Goal: Information Seeking & Learning: Learn about a topic

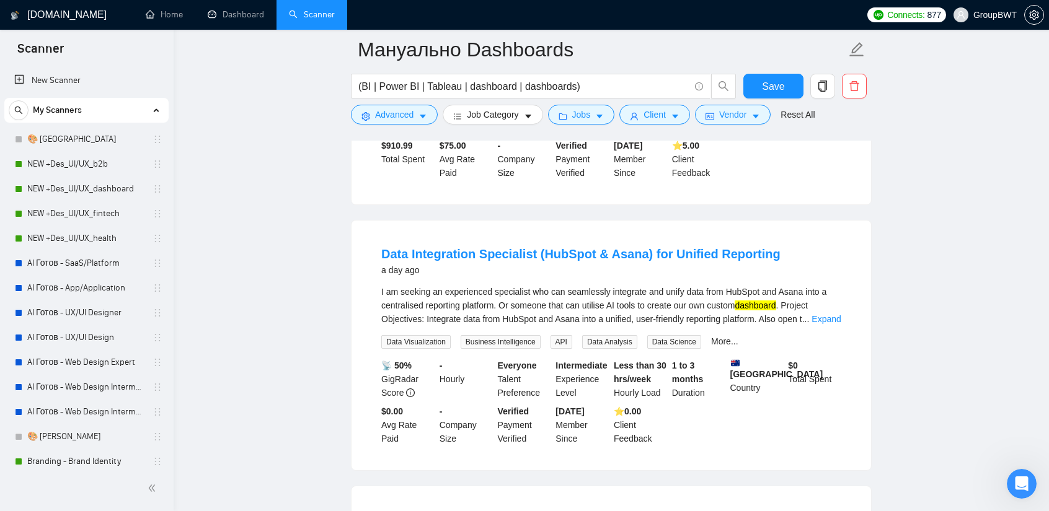
scroll to position [248, 0]
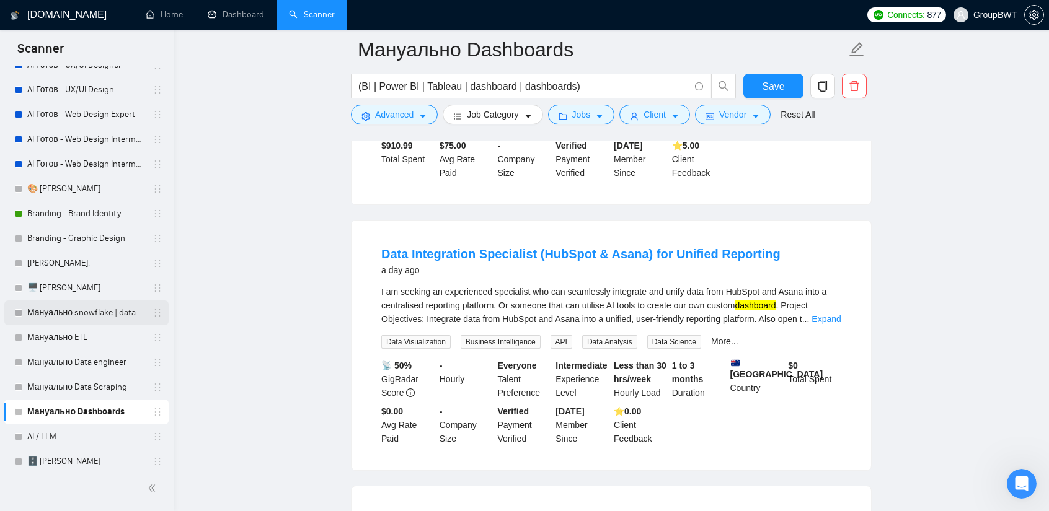
click at [84, 307] on link "Мануально snowflake | databricks" at bounding box center [86, 313] width 118 height 25
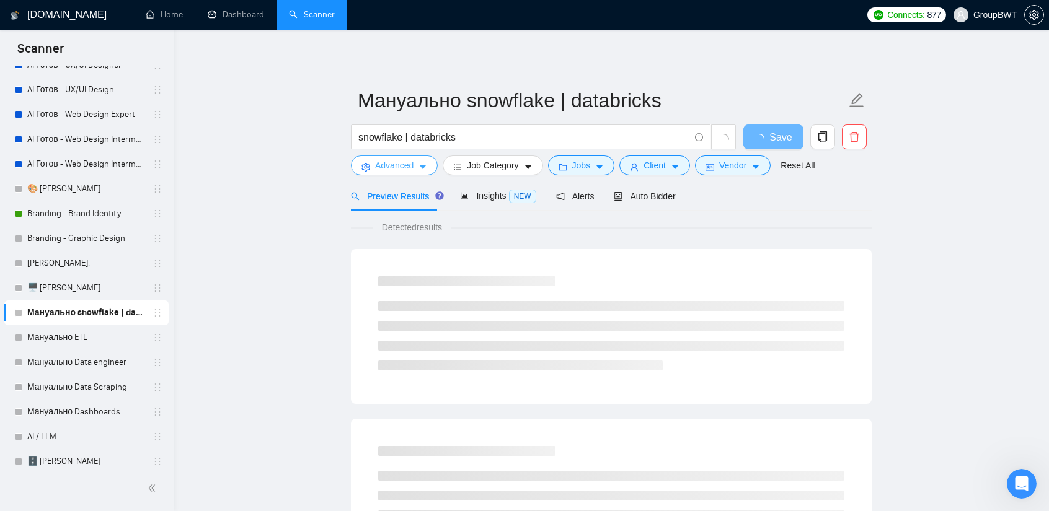
click at [385, 164] on span "Advanced" at bounding box center [394, 166] width 38 height 14
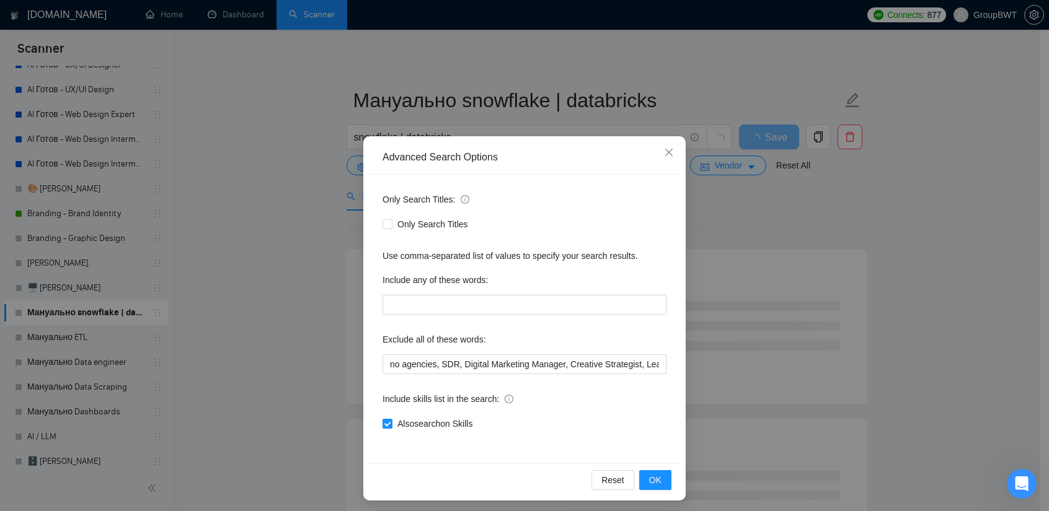
click at [232, 92] on div "Advanced Search Options Only Search Titles: Only Search Titles Use comma-separa…" at bounding box center [524, 255] width 1049 height 511
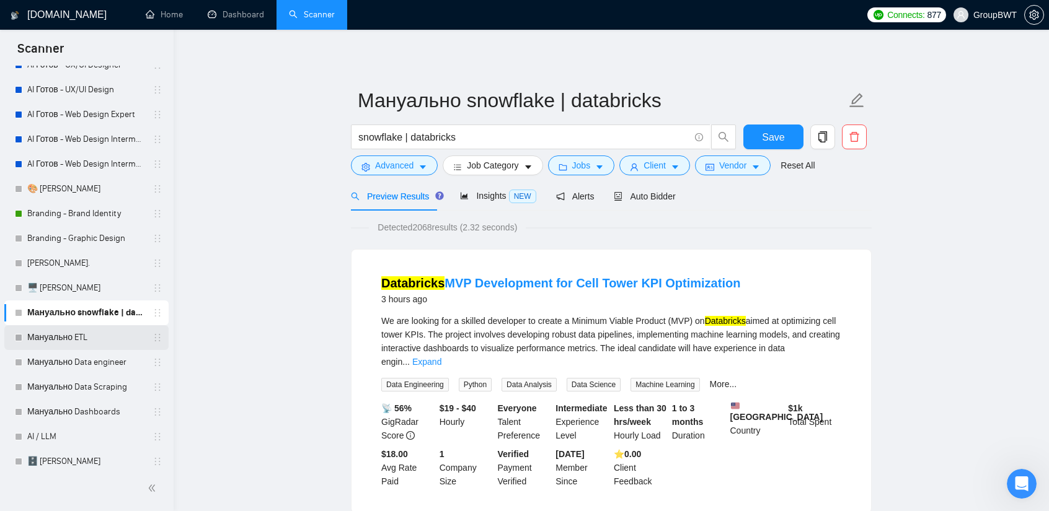
click at [79, 335] on link "Мануально ETL" at bounding box center [86, 337] width 118 height 25
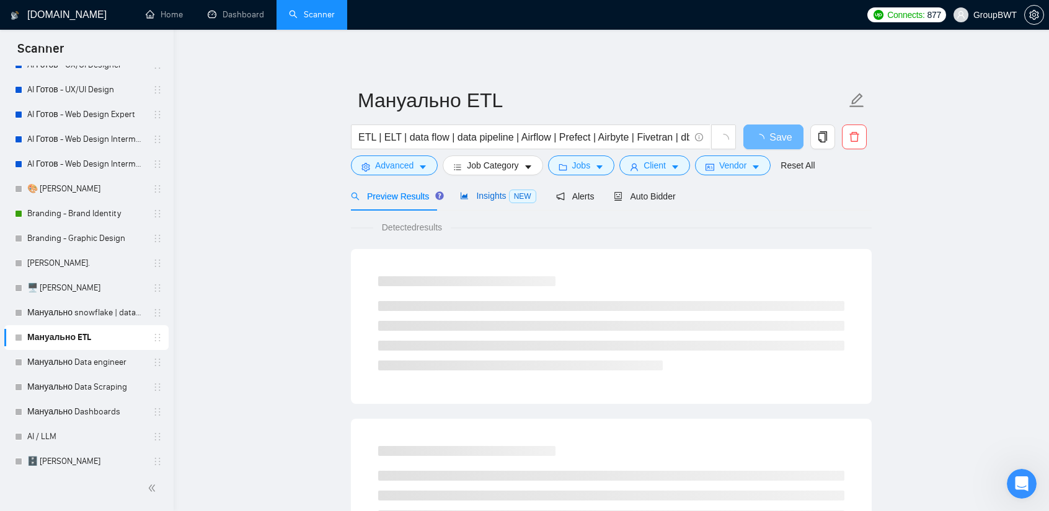
click at [487, 192] on span "Insights NEW" at bounding box center [498, 196] width 76 height 10
